Goal: Complete application form

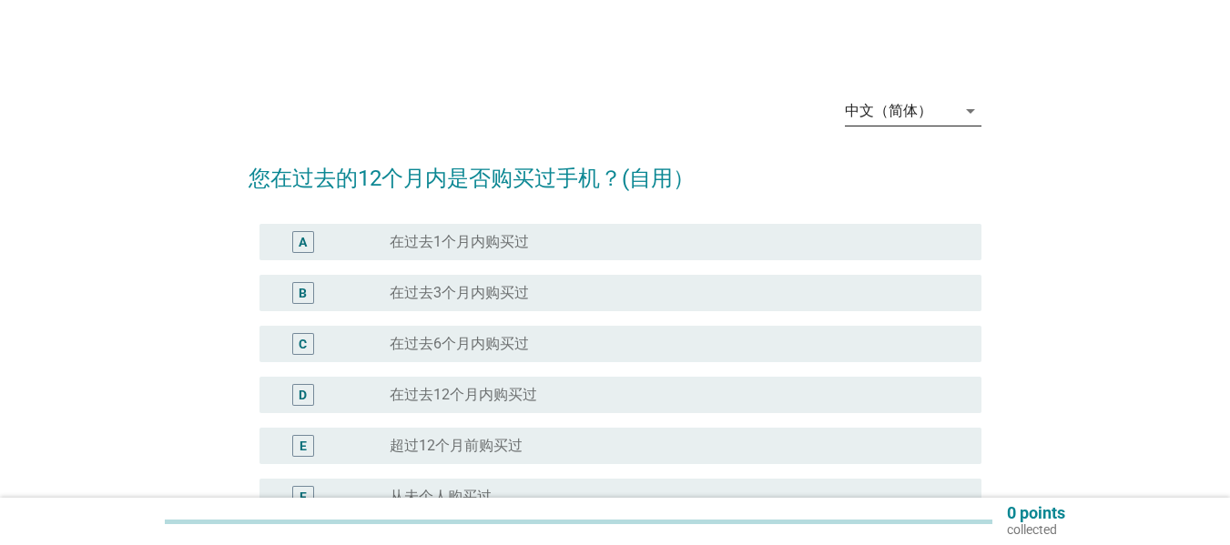
click at [897, 117] on div "中文（简体）" at bounding box center [888, 111] width 87 height 16
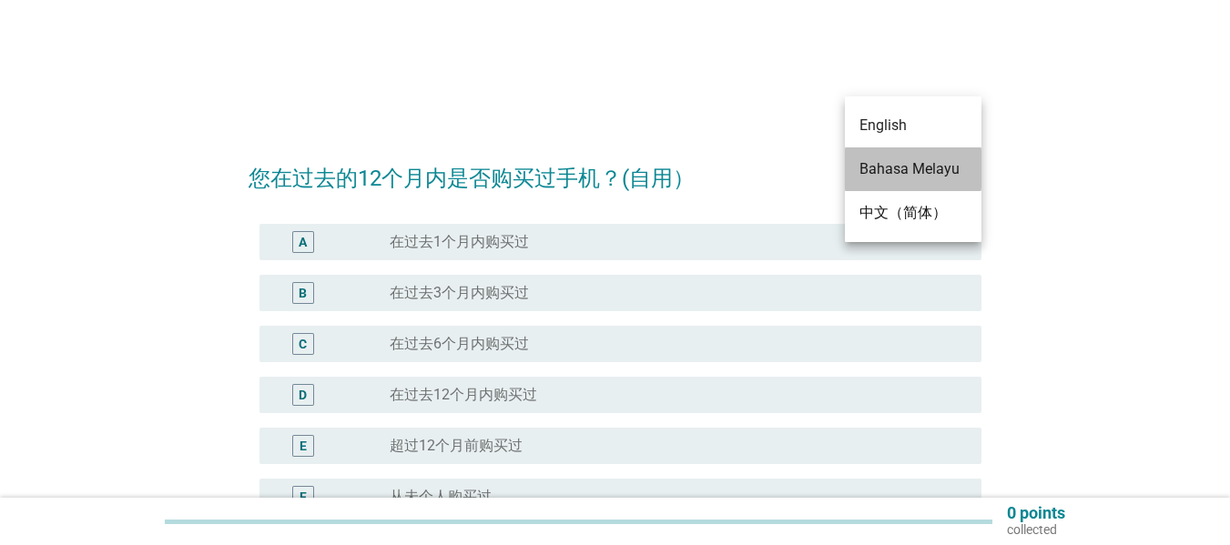
click at [886, 164] on div "Bahasa Melayu" at bounding box center [913, 169] width 107 height 22
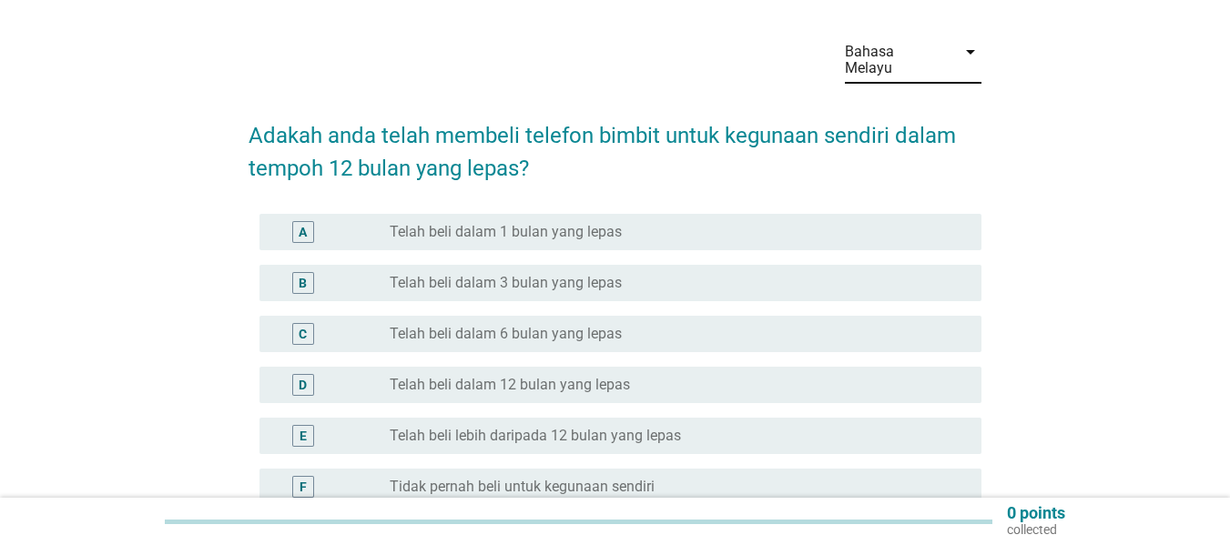
scroll to position [91, 0]
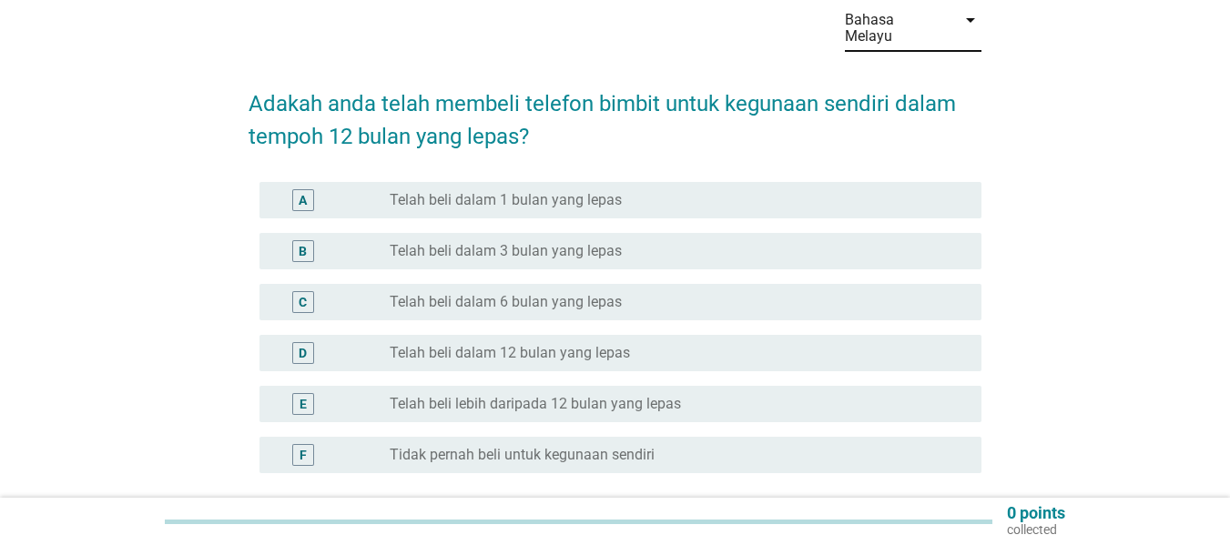
click at [308, 393] on div "E" at bounding box center [303, 404] width 22 height 22
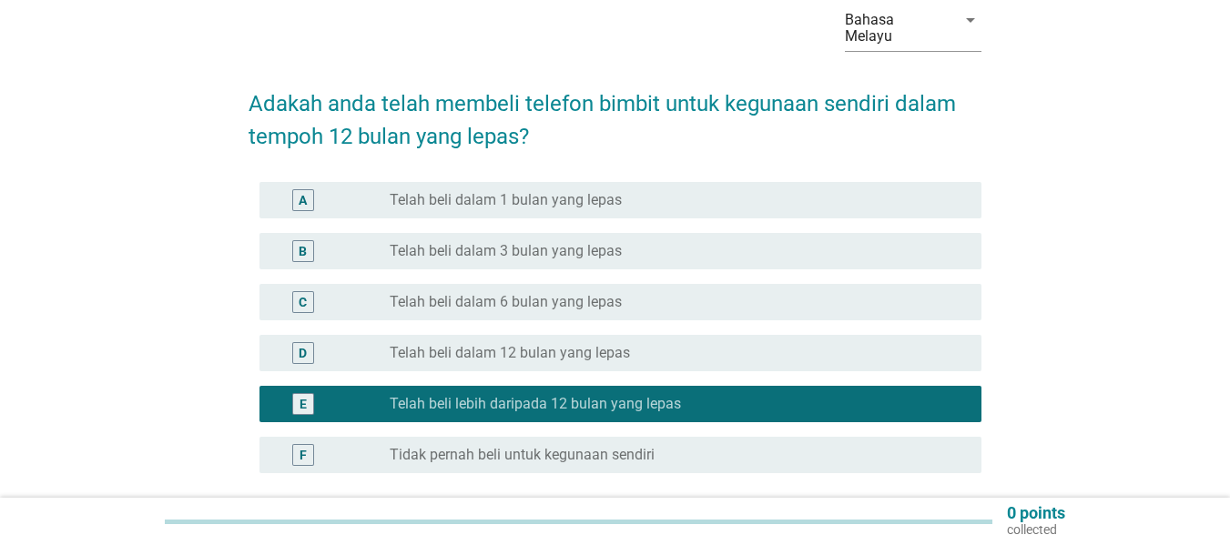
click at [301, 395] on div "E" at bounding box center [303, 404] width 7 height 19
click at [302, 344] on div "D" at bounding box center [303, 353] width 8 height 19
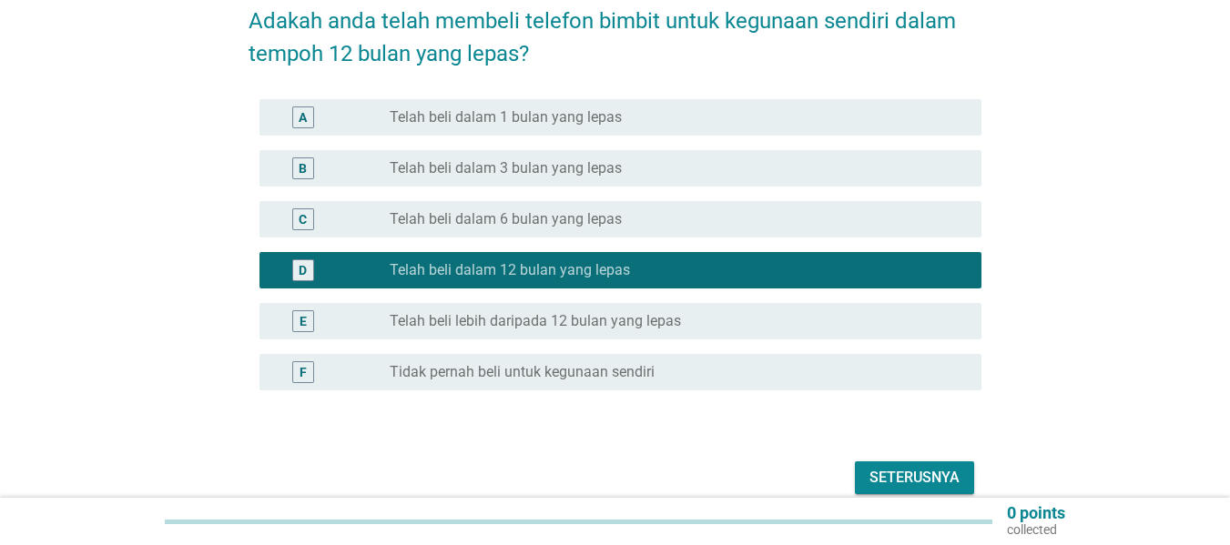
scroll to position [241, 0]
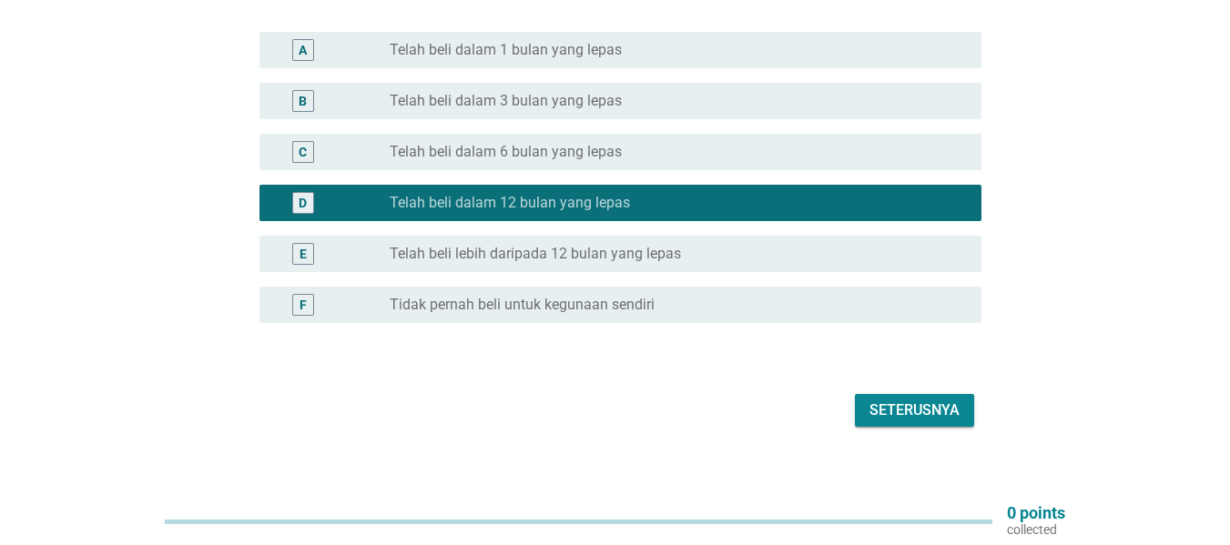
click at [902, 400] on div "Seterusnya" at bounding box center [915, 411] width 90 height 22
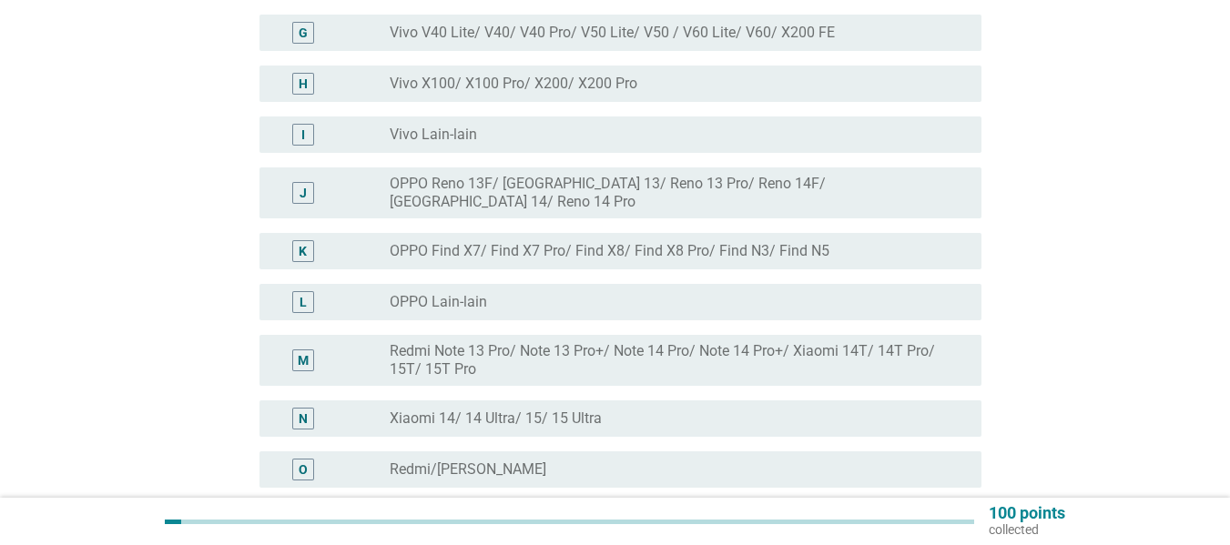
scroll to position [637, 0]
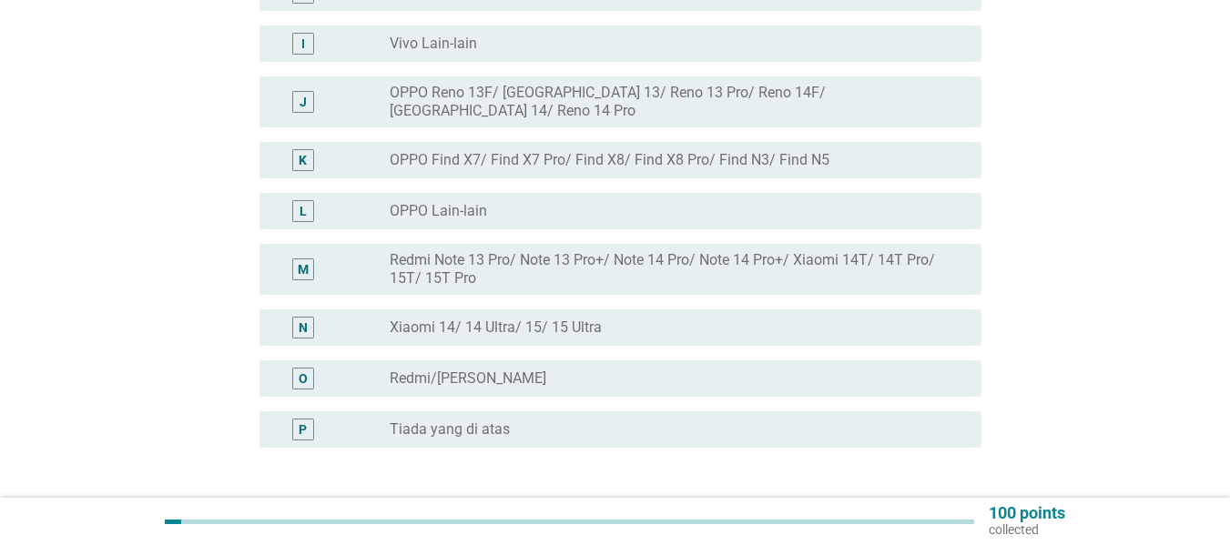
click at [306, 421] on div "P" at bounding box center [303, 430] width 8 height 19
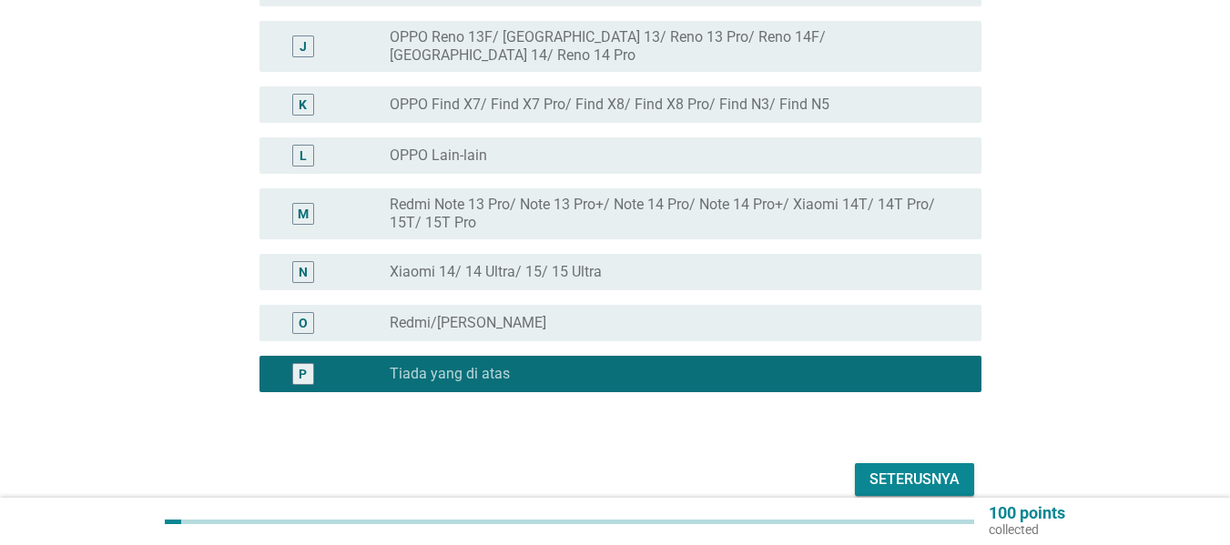
scroll to position [748, 0]
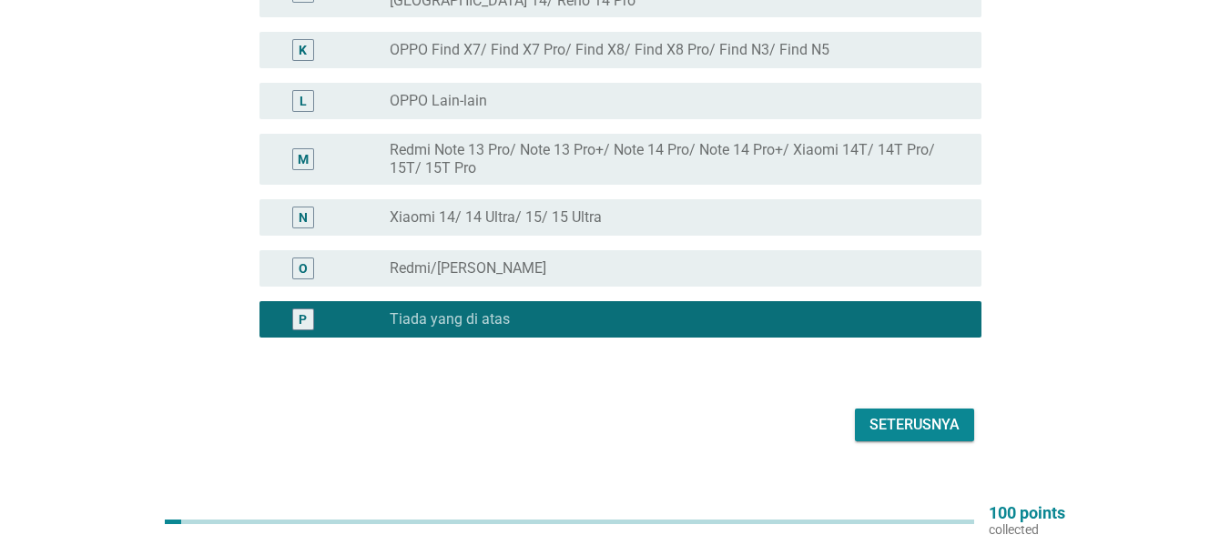
click at [927, 414] on div "Seterusnya" at bounding box center [915, 425] width 90 height 22
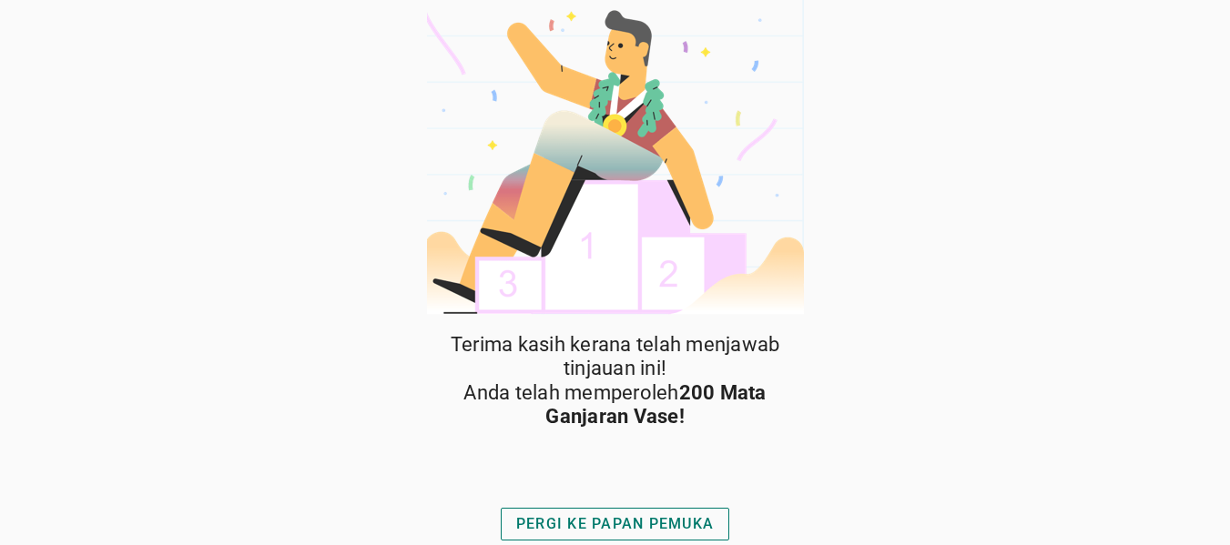
scroll to position [5, 0]
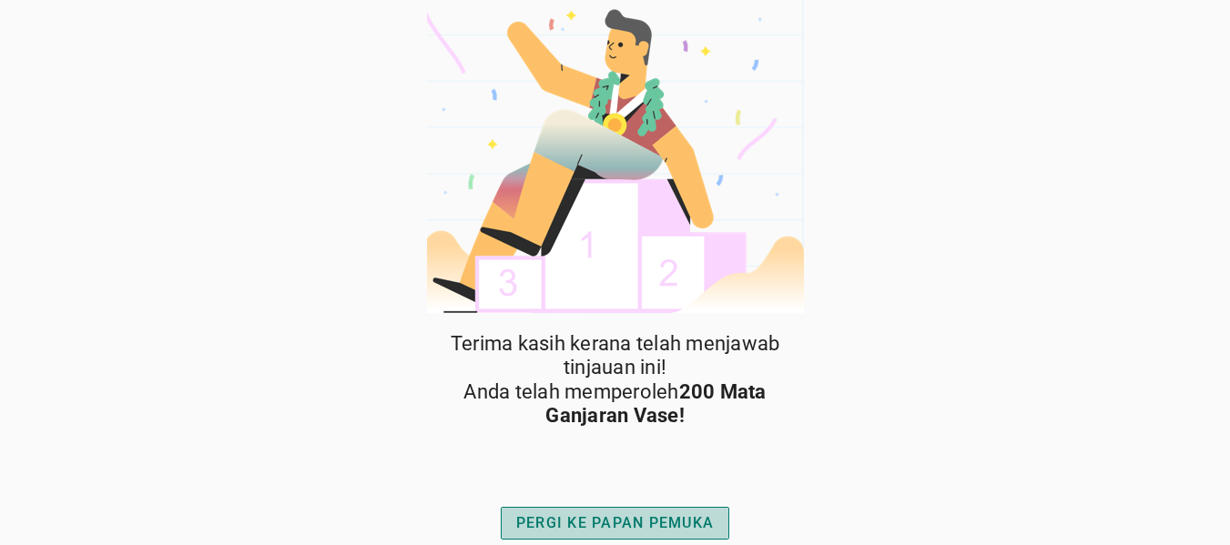
click at [606, 516] on div "PERGI KE PAPAN PEMUKA" at bounding box center [615, 524] width 198 height 22
